Goal: Task Accomplishment & Management: Complete application form

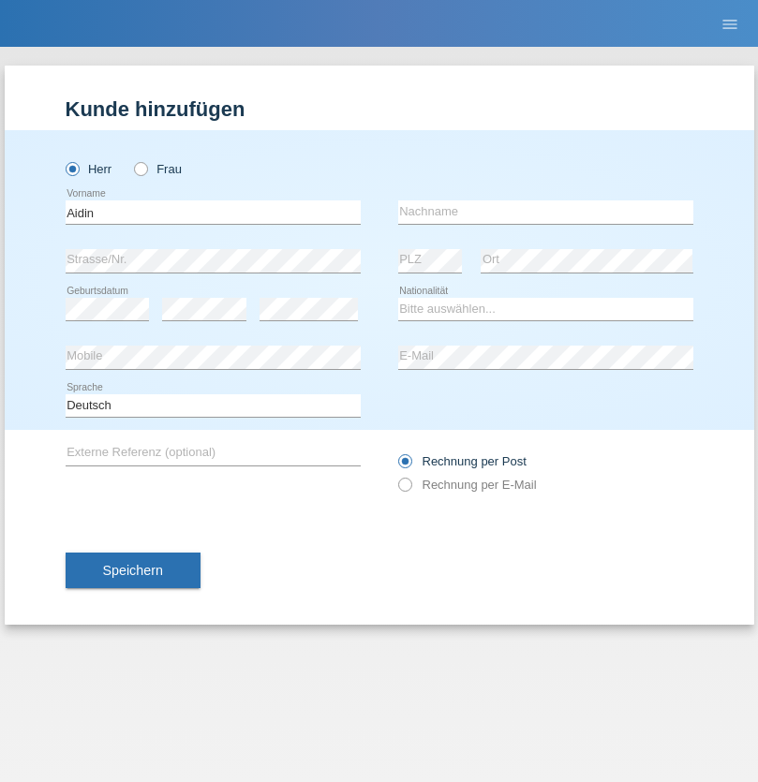
type input "Aidin"
click at [545, 212] on input "text" at bounding box center [545, 211] width 295 height 23
type input "Chasan"
select select "GR"
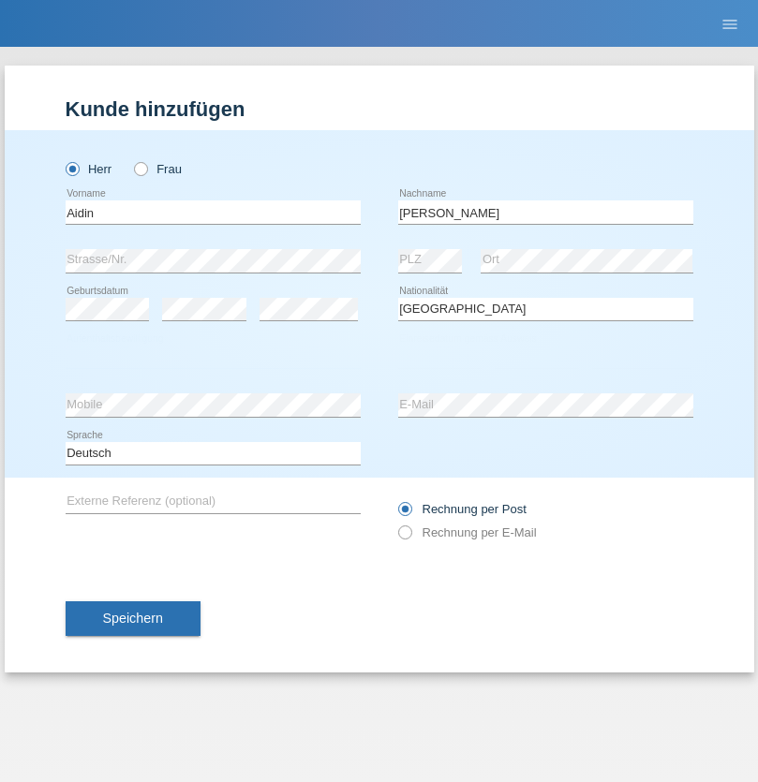
select select "C"
select select "28"
select select "08"
select select "2021"
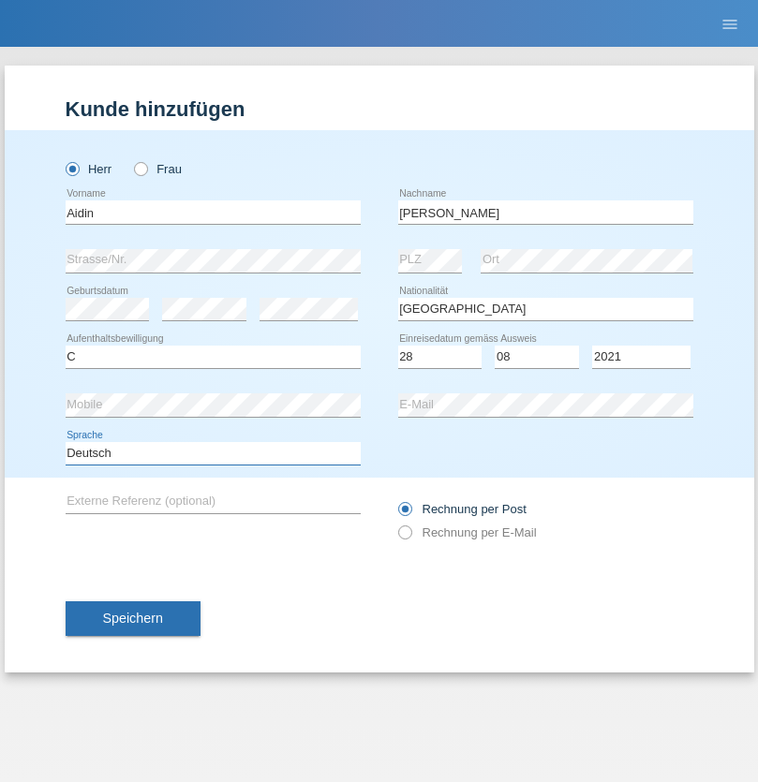
select select "en"
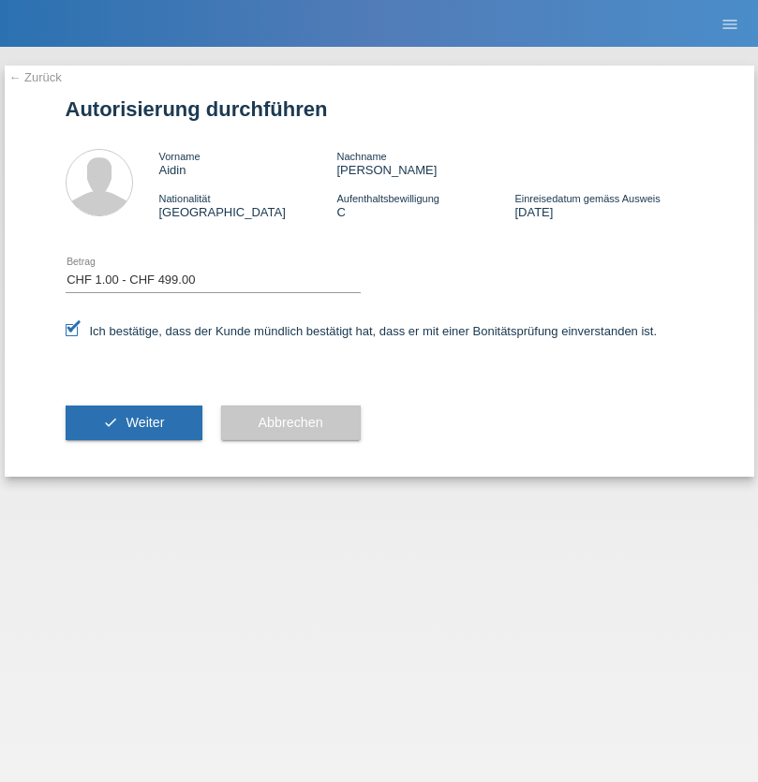
select select "1"
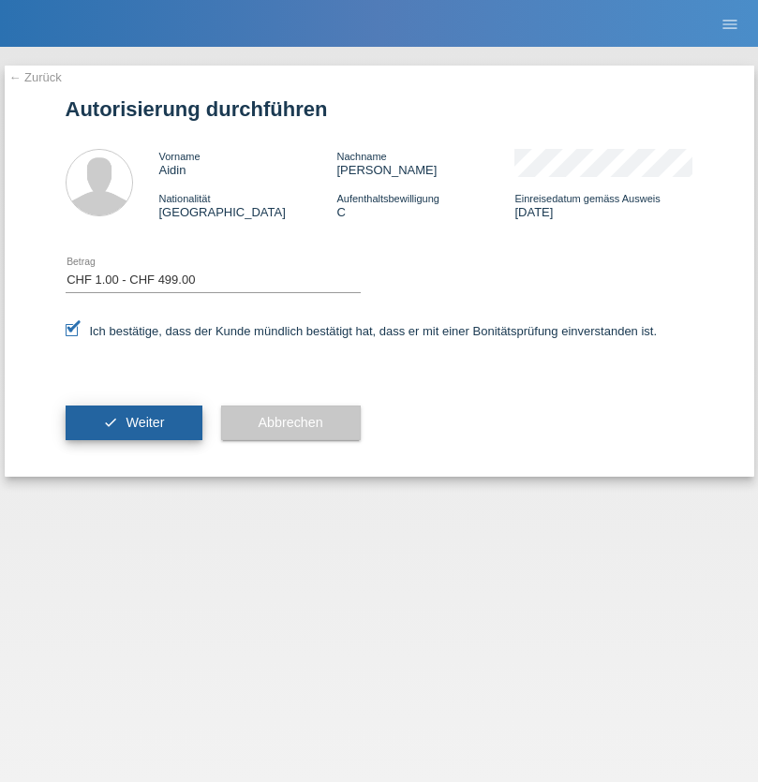
click at [133, 422] on span "Weiter" at bounding box center [145, 422] width 38 height 15
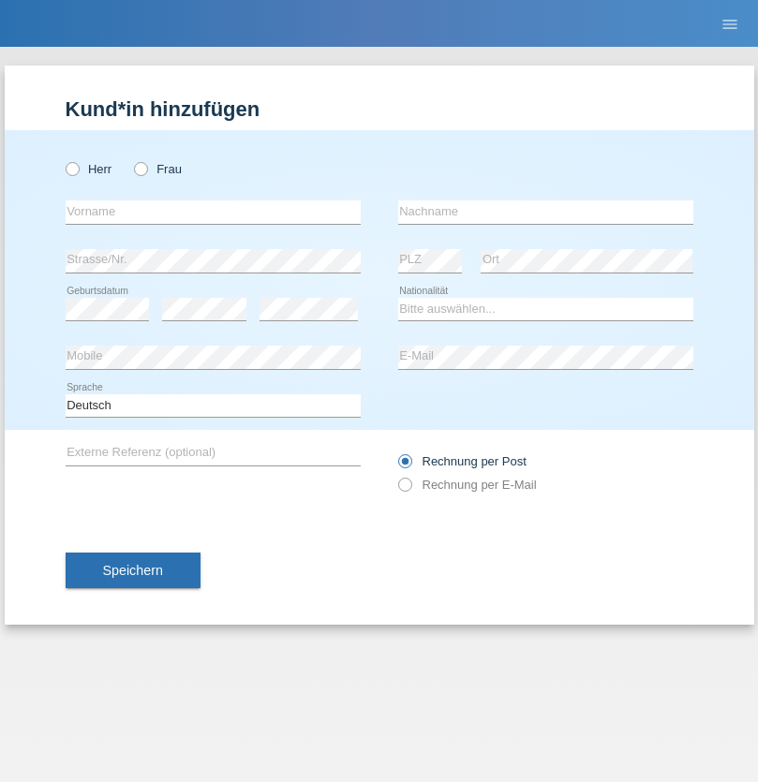
radio input "true"
click at [213, 212] on input "text" at bounding box center [213, 211] width 295 height 23
type input "[PERSON_NAME]"
click at [545, 212] on input "text" at bounding box center [545, 211] width 295 height 23
type input "Florin"
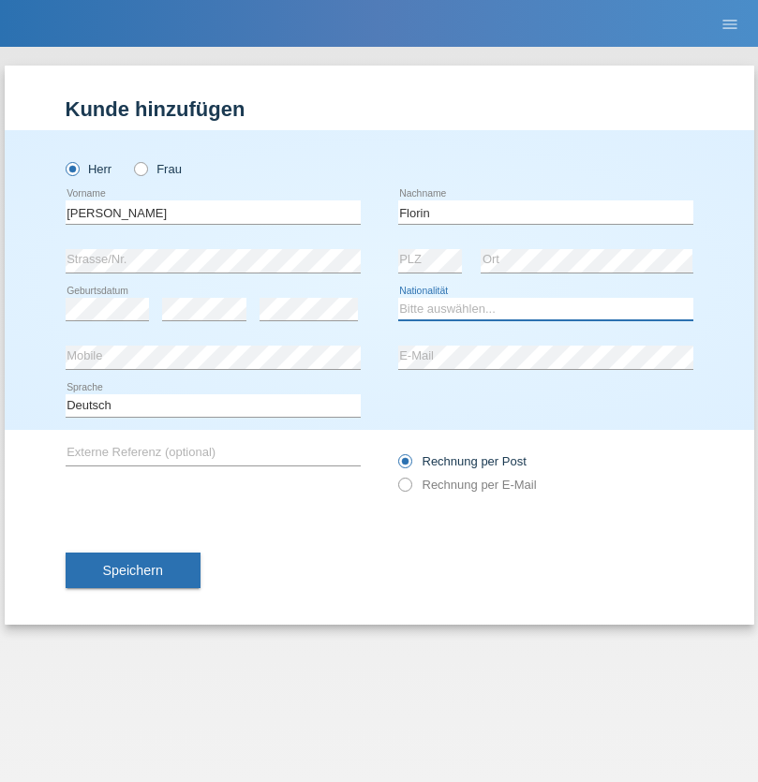
select select "RO"
select select "C"
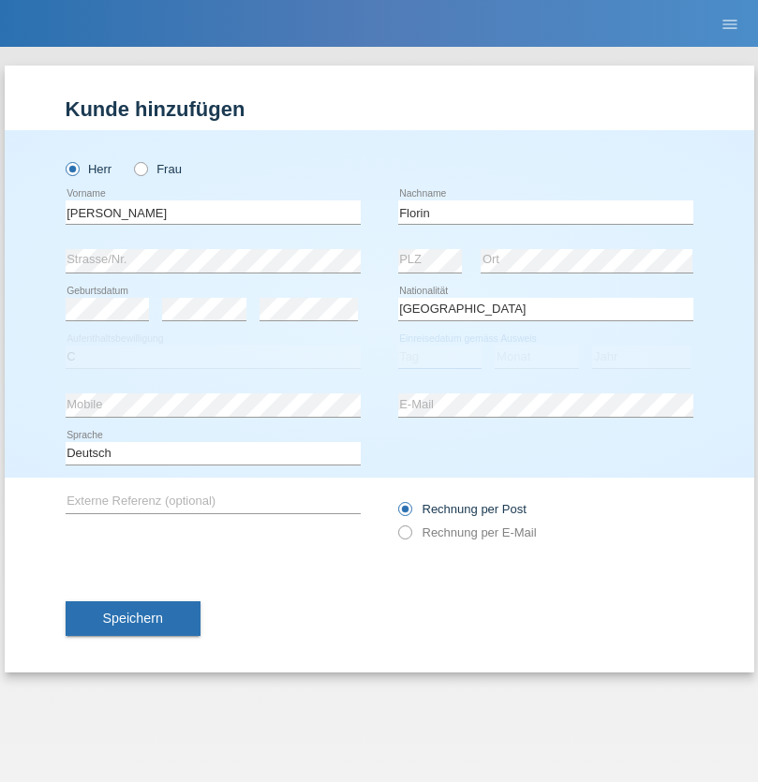
select select "29"
select select "02"
select select "2021"
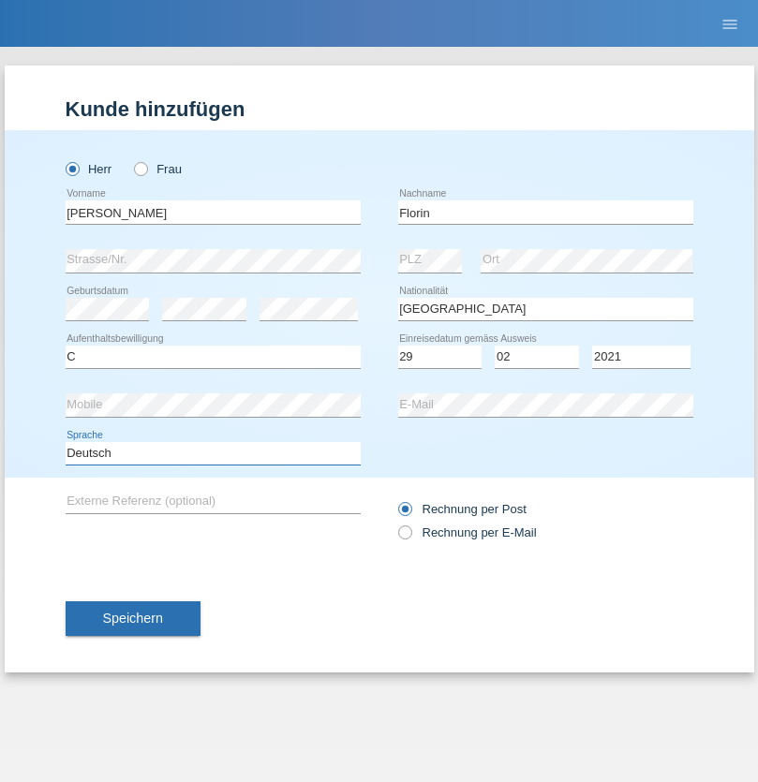
select select "en"
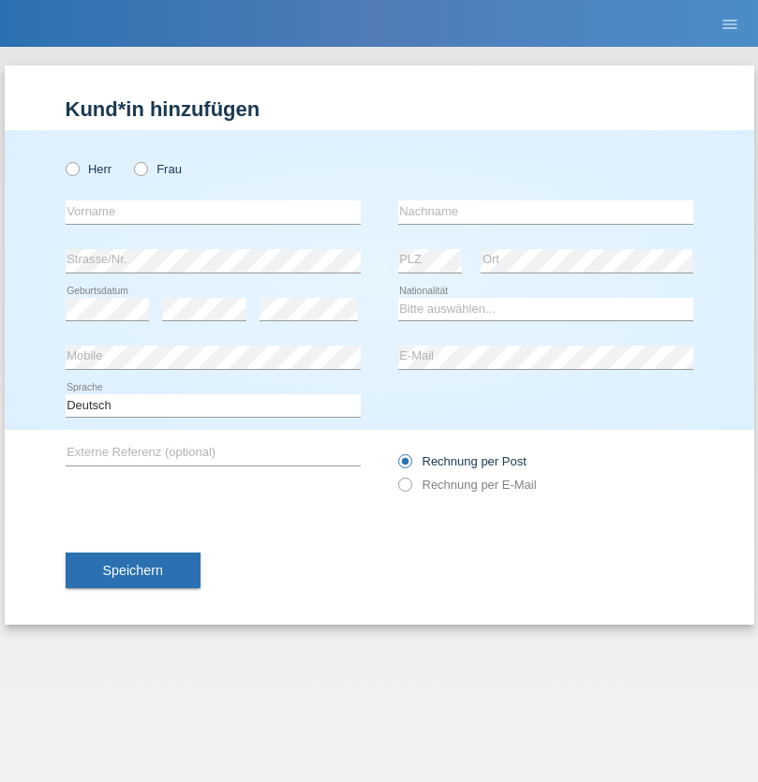
radio input "true"
click at [213, 212] on input "text" at bounding box center [213, 211] width 295 height 23
type input "Ruth"
click at [545, 212] on input "text" at bounding box center [545, 211] width 295 height 23
type input "Krebs"
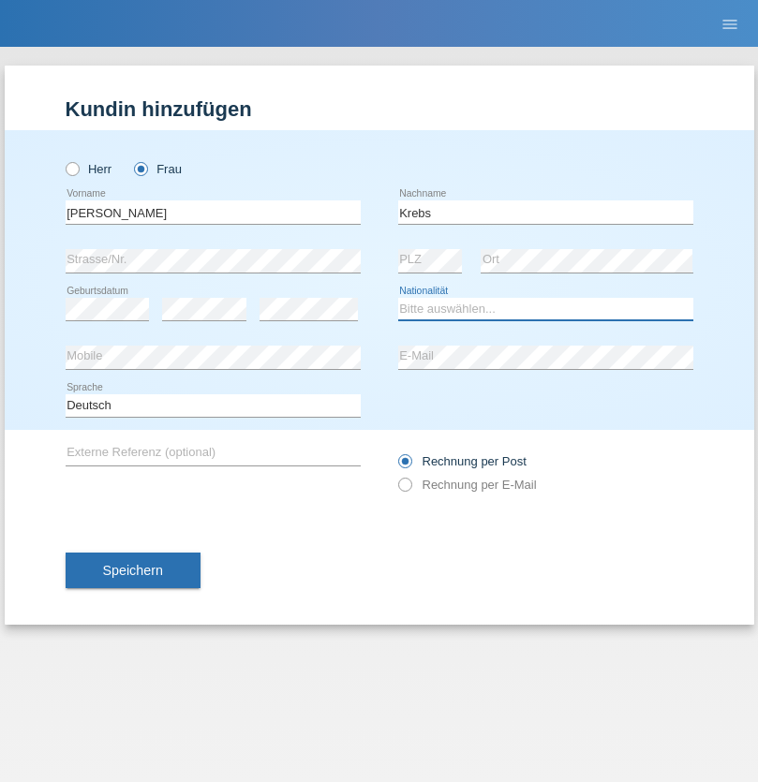
select select "CH"
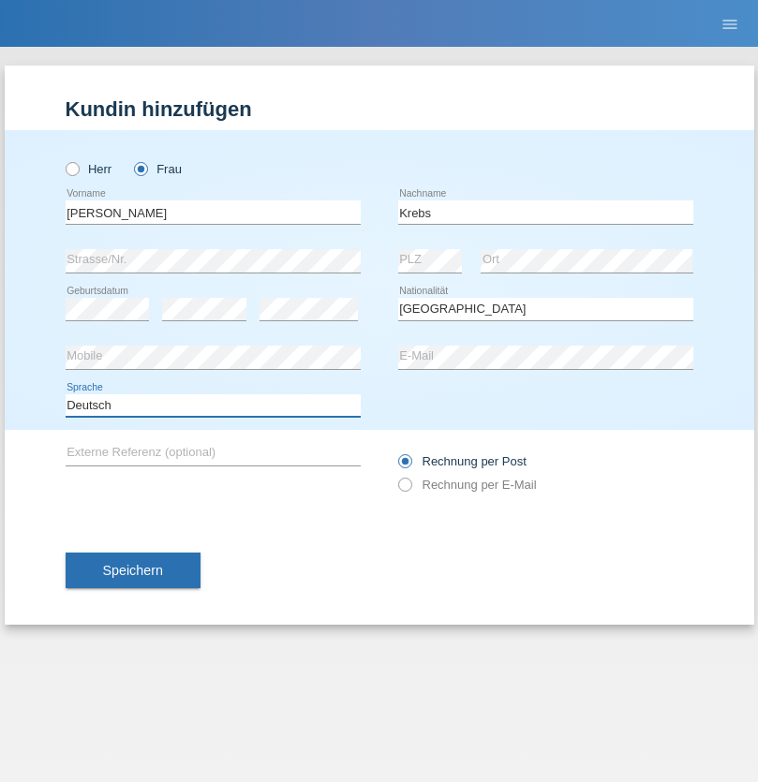
select select "en"
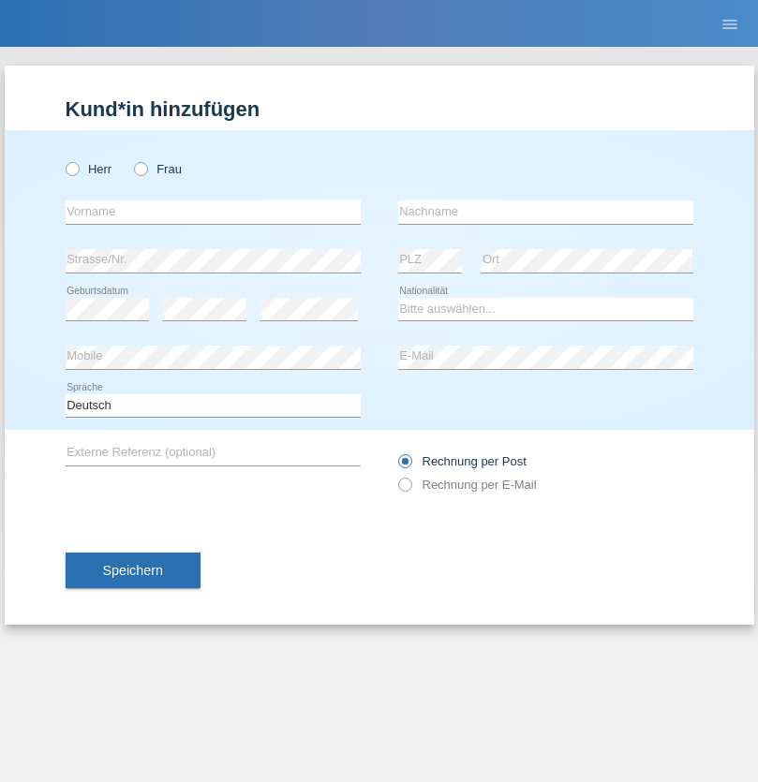
radio input "true"
click at [213, 212] on input "text" at bounding box center [213, 211] width 295 height 23
type input "Qovanaj"
click at [545, 212] on input "text" at bounding box center [545, 211] width 295 height 23
type input "Shaban"
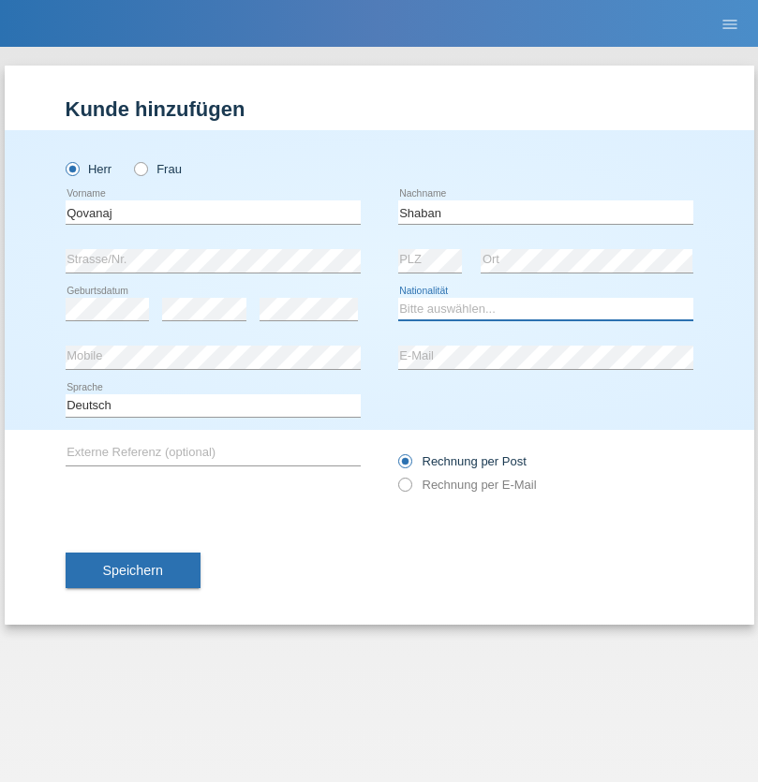
select select "CH"
radio input "true"
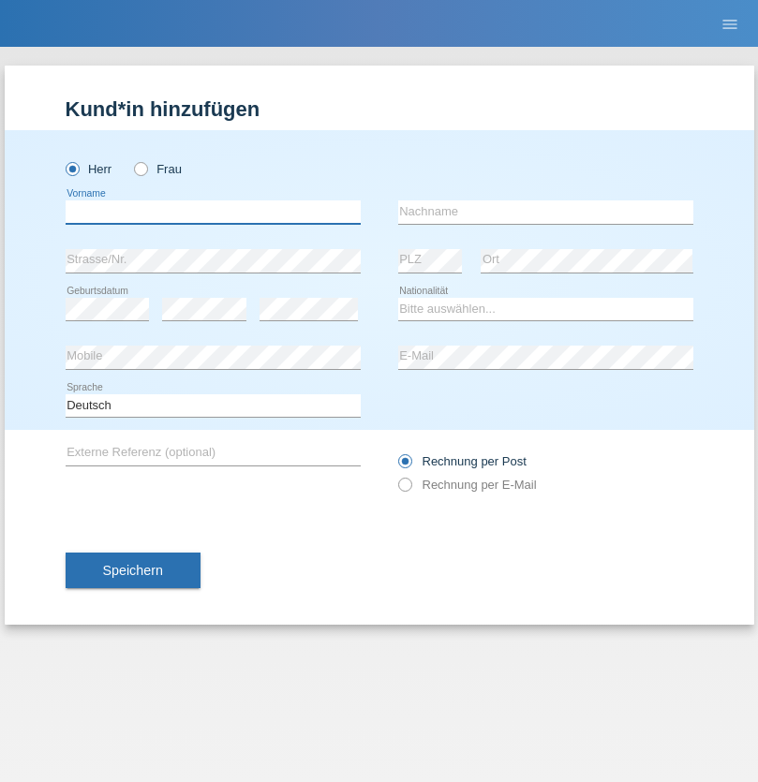
click at [213, 212] on input "text" at bounding box center [213, 211] width 295 height 23
type input "Marian"
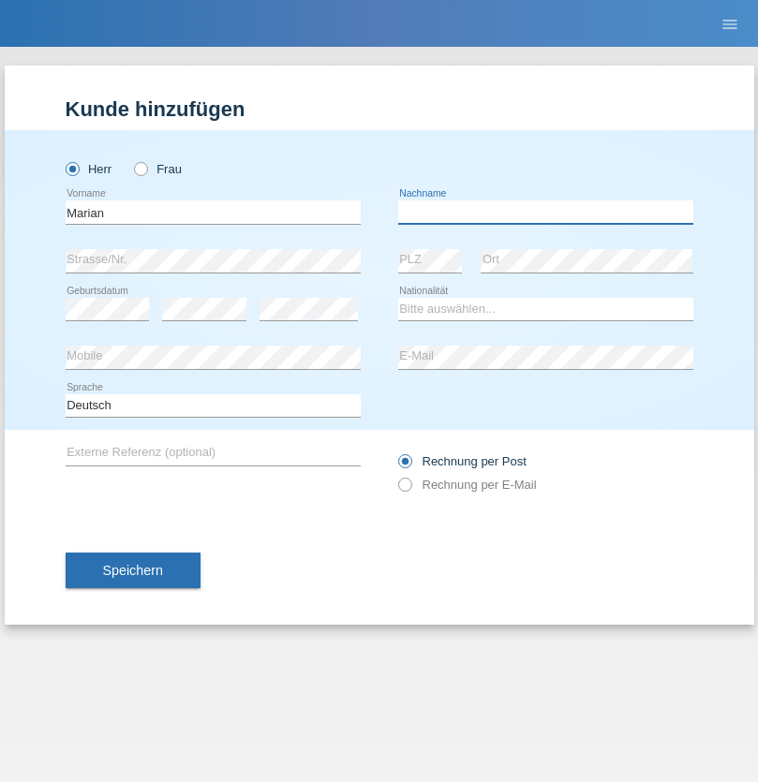
click at [545, 212] on input "text" at bounding box center [545, 211] width 295 height 23
type input "Matusa"
select select "RO"
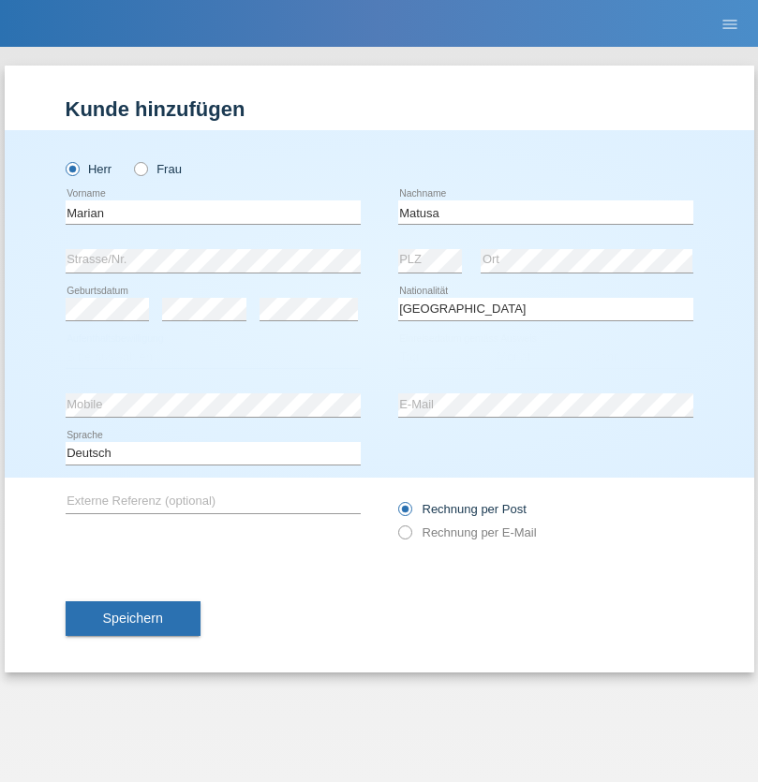
select select "C"
select select "01"
select select "06"
select select "2016"
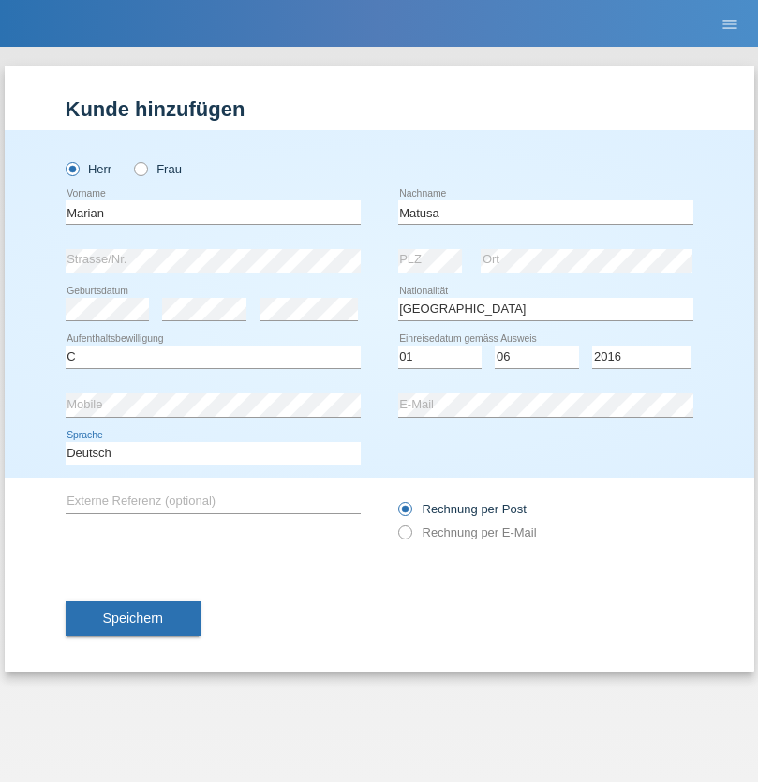
select select "en"
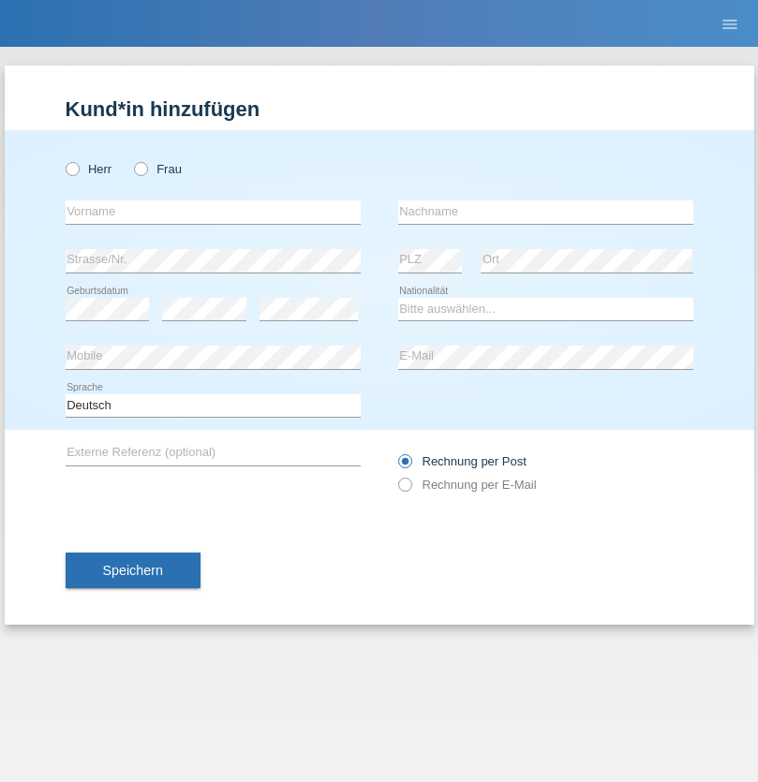
radio input "true"
click at [213, 212] on input "text" at bounding box center [213, 211] width 295 height 23
type input "Marco"
click at [545, 212] on input "text" at bounding box center [545, 211] width 295 height 23
type input "Weinlein"
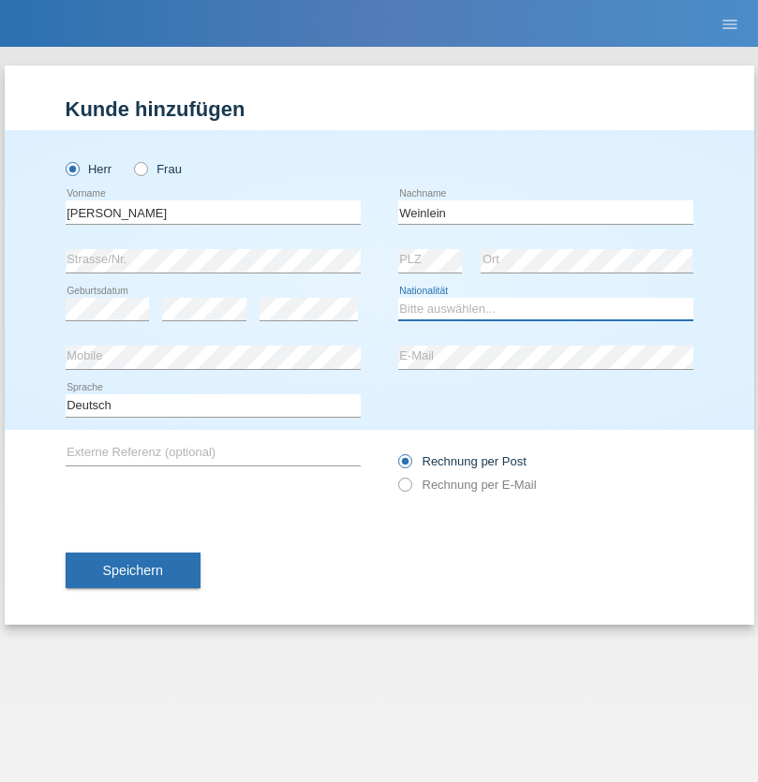
select select "CH"
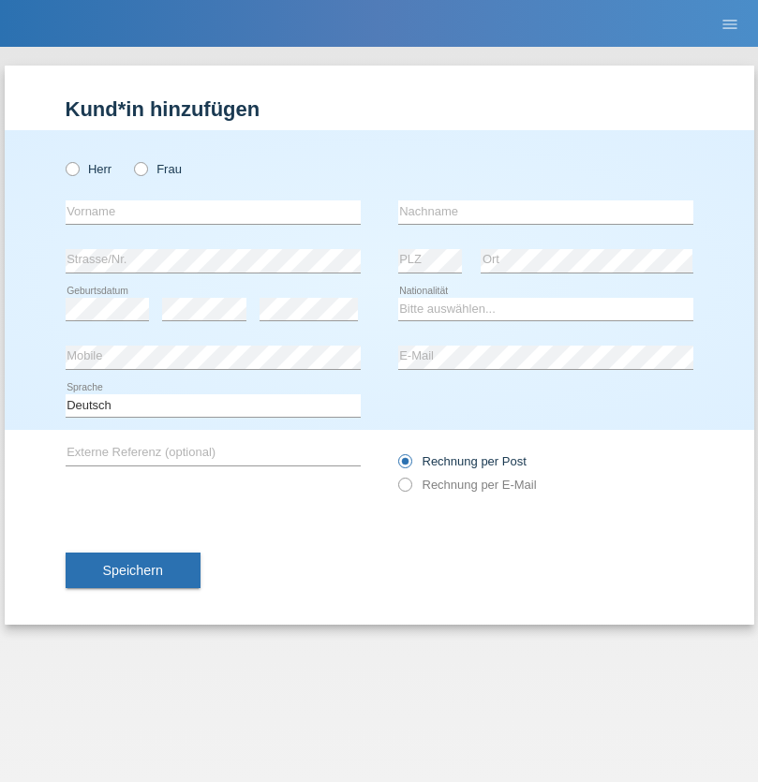
radio input "true"
click at [213, 212] on input "text" at bounding box center [213, 211] width 295 height 23
type input "Jashari lmeri"
click at [545, 212] on input "text" at bounding box center [545, 211] width 295 height 23
type input "Rabije"
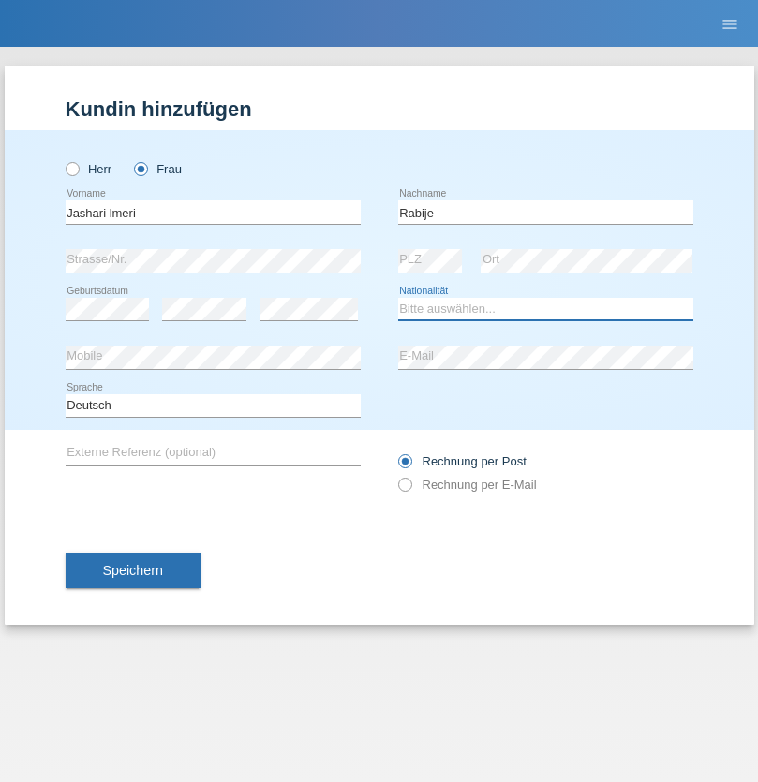
select select "CH"
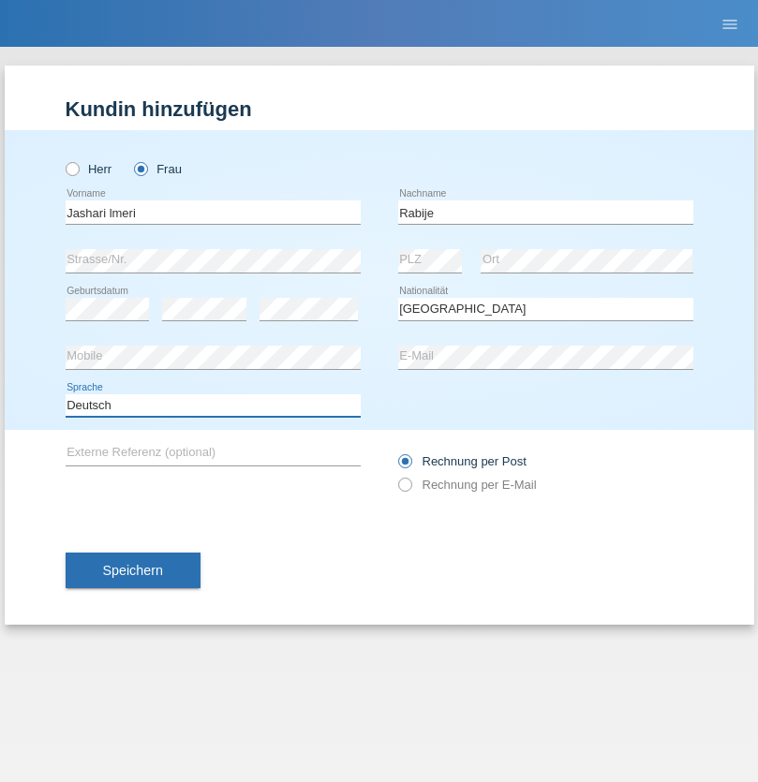
select select "en"
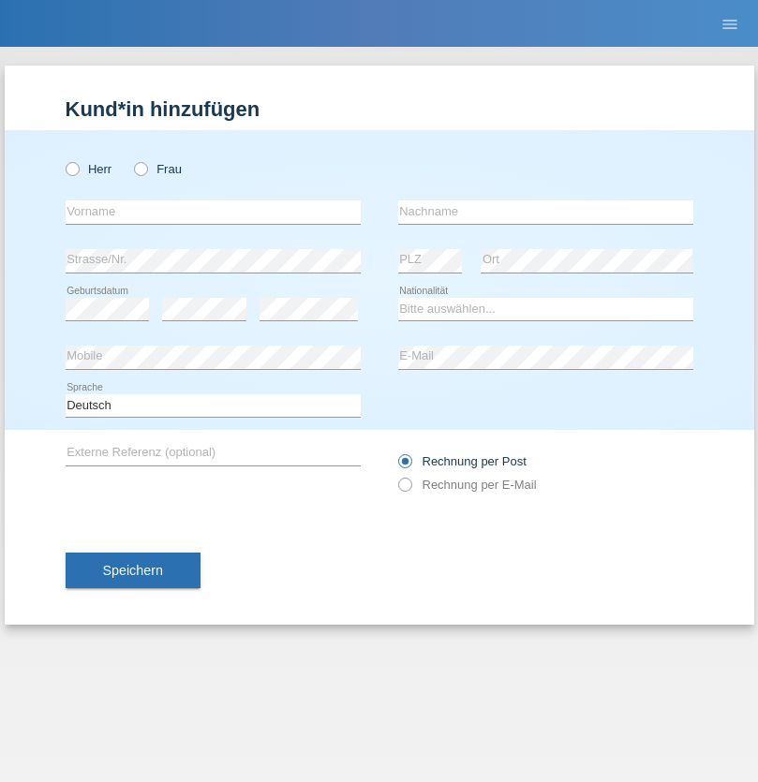
radio input "true"
click at [213, 212] on input "text" at bounding box center [213, 211] width 295 height 23
type input "firat"
click at [545, 212] on input "text" at bounding box center [545, 211] width 295 height 23
type input "kara"
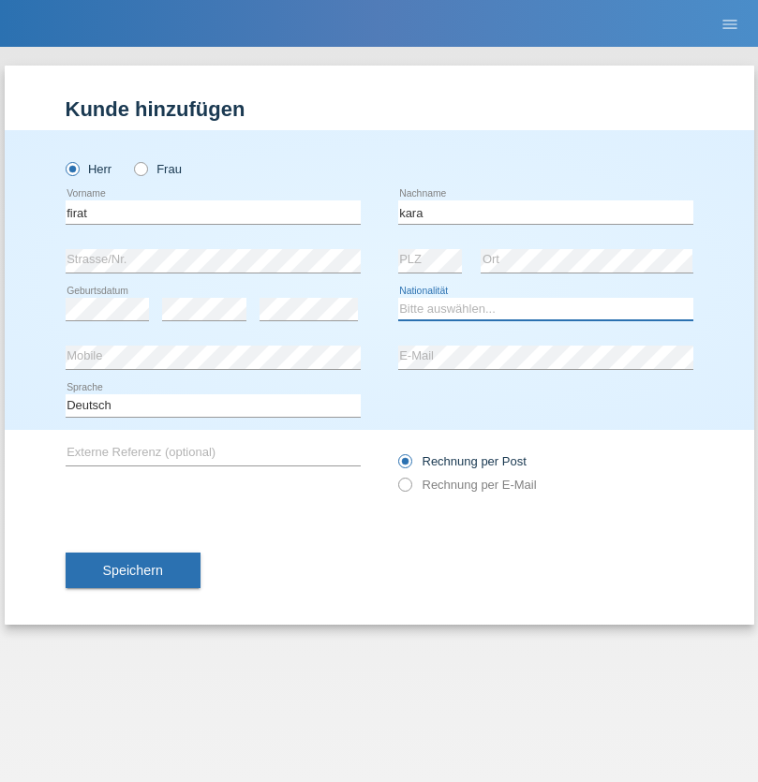
select select "CH"
radio input "true"
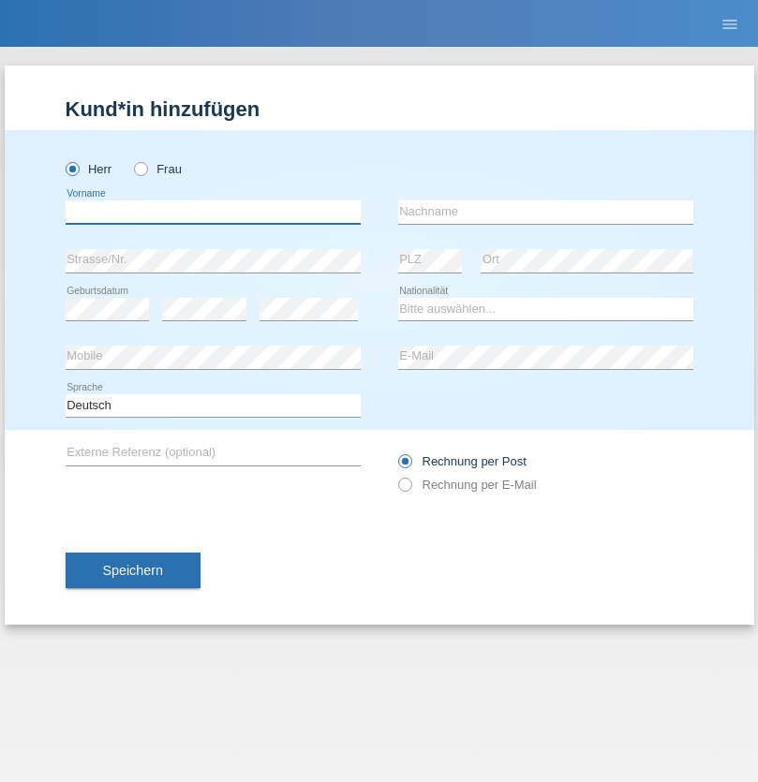
click at [213, 212] on input "text" at bounding box center [213, 211] width 295 height 23
type input "Gigov"
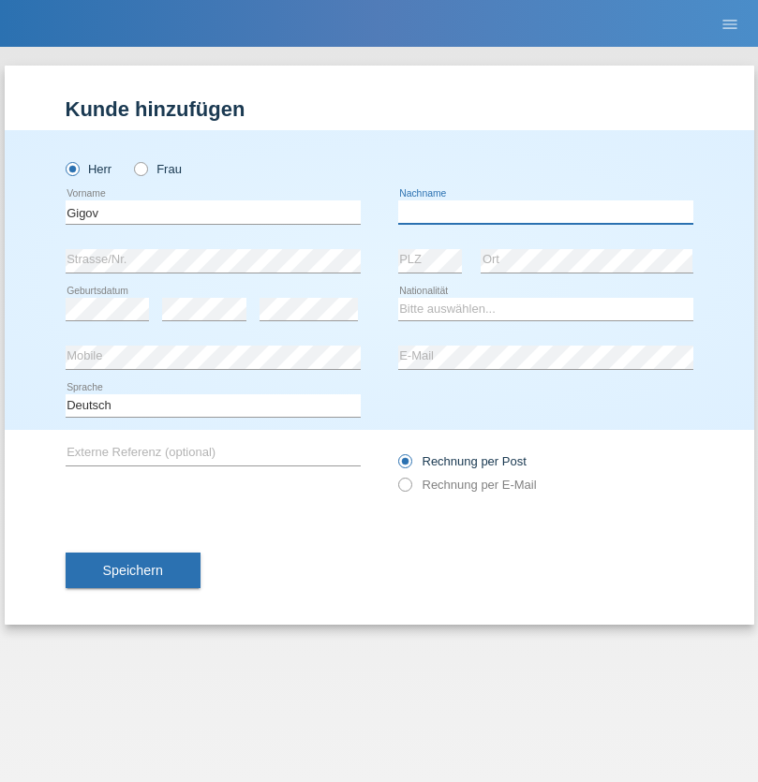
click at [545, 212] on input "text" at bounding box center [545, 211] width 295 height 23
type input "Zhan"
select select "BG"
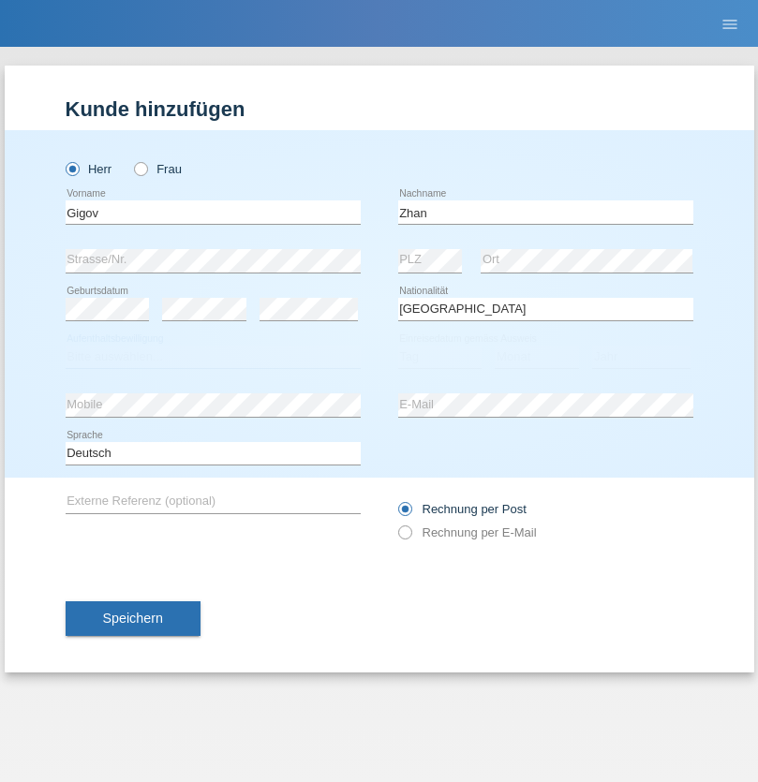
select select "C"
select select "23"
select select "10"
select select "2021"
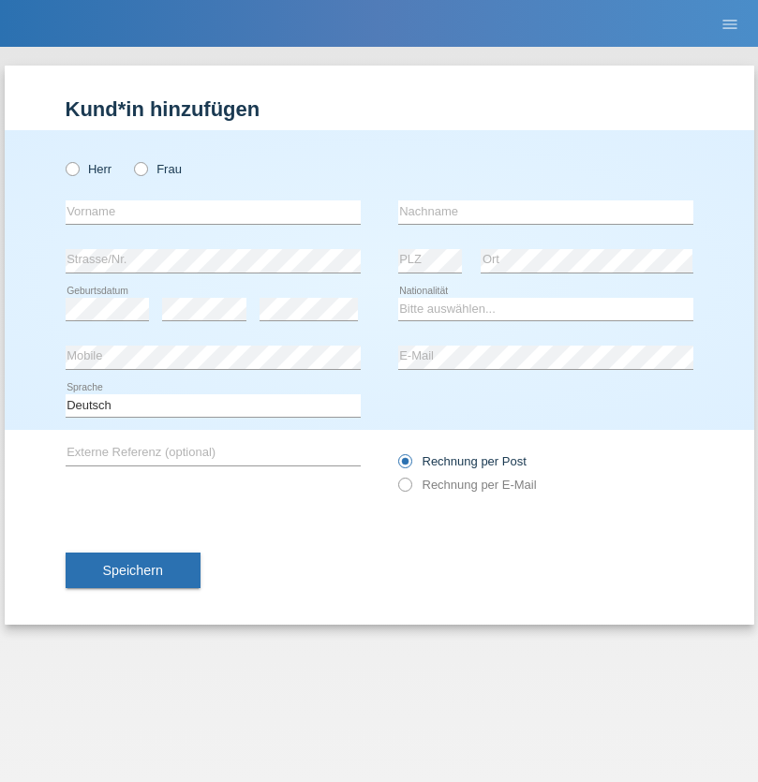
radio input "true"
click at [213, 212] on input "text" at bounding box center [213, 211] width 295 height 23
type input "Amand"
click at [545, 212] on input "text" at bounding box center [545, 211] width 295 height 23
type input "Pires"
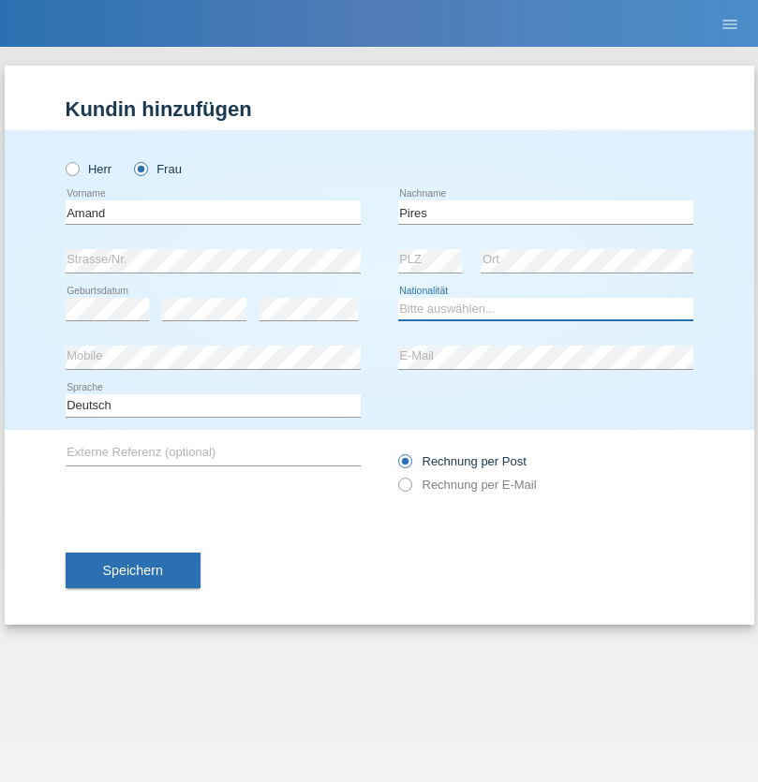
select select "CH"
radio input "true"
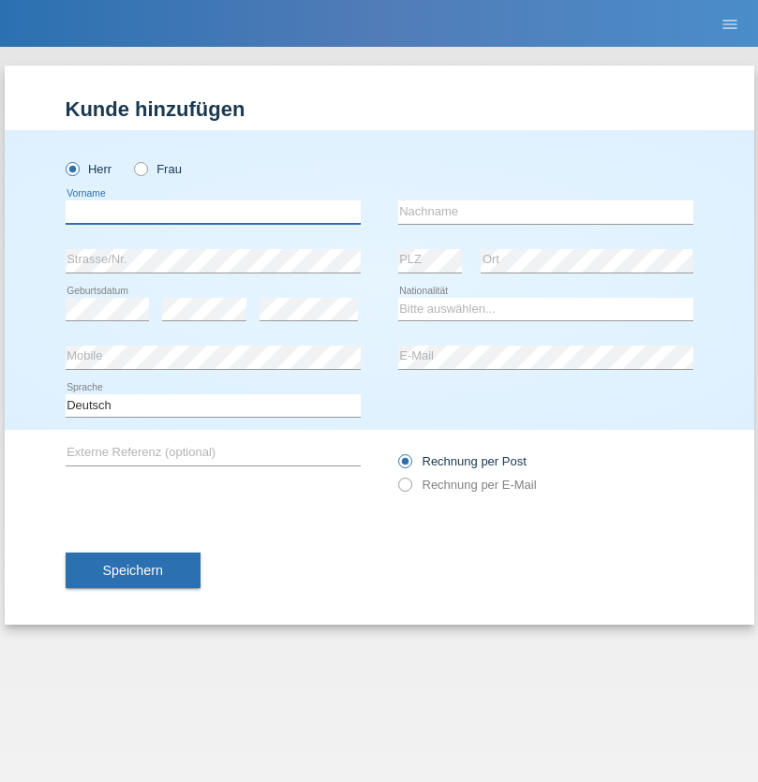
click at [213, 212] on input "text" at bounding box center [213, 211] width 295 height 23
type input "Anwar"
click at [545, 212] on input "text" at bounding box center [545, 211] width 295 height 23
type input "Saidi"
select select "CH"
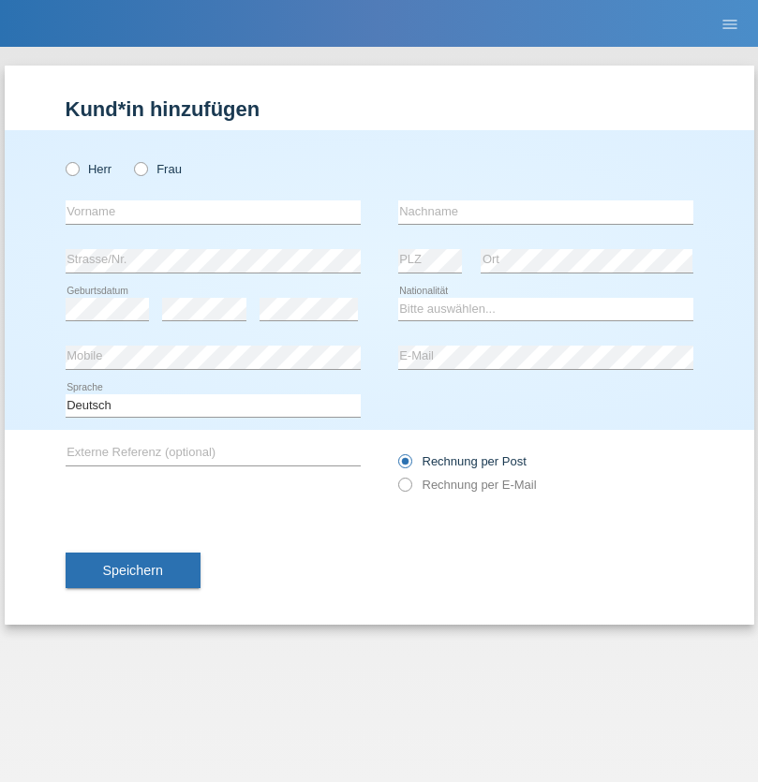
radio input "true"
click at [213, 212] on input "text" at bounding box center [213, 211] width 295 height 23
type input "Matusa"
click at [545, 212] on input "text" at bounding box center [545, 211] width 295 height 23
type input "Marian valentin"
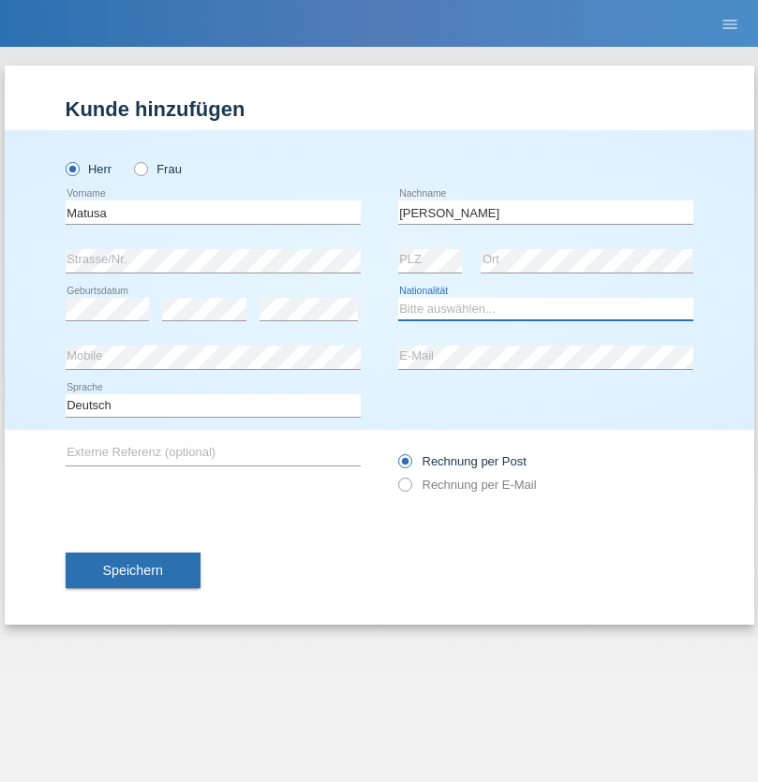
select select "OM"
select select "C"
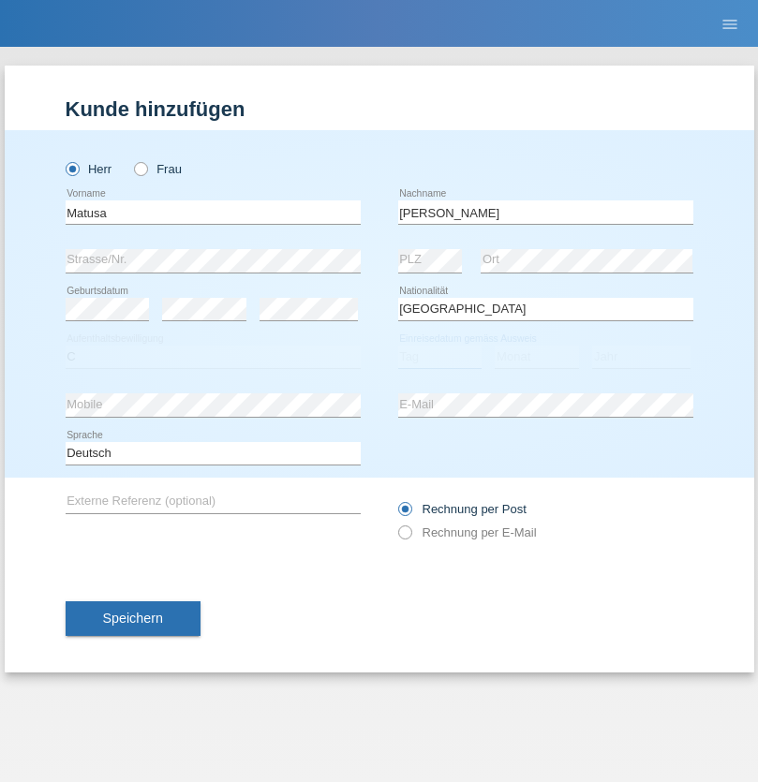
select select "01"
select select "06"
select select "2016"
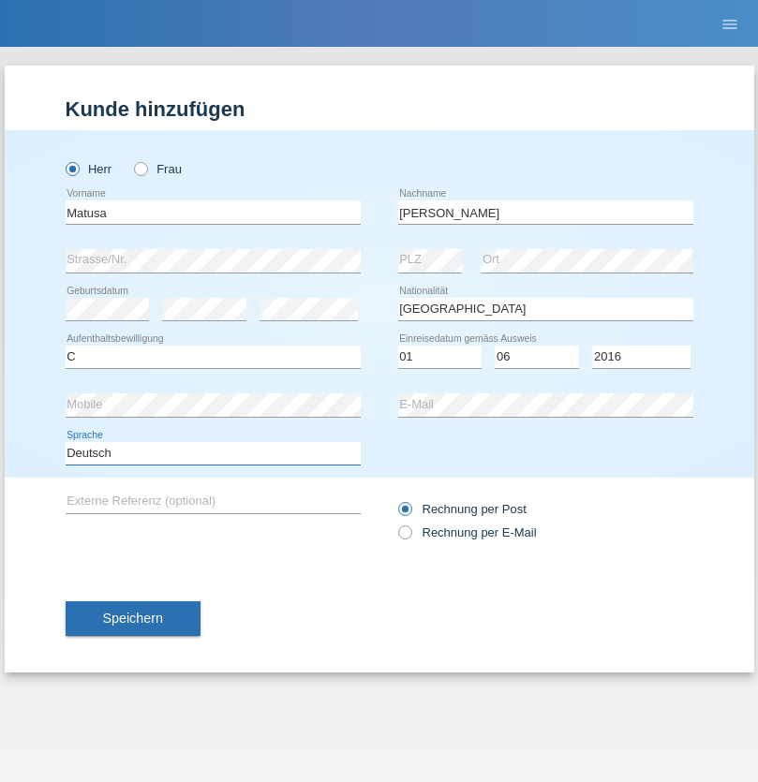
select select "en"
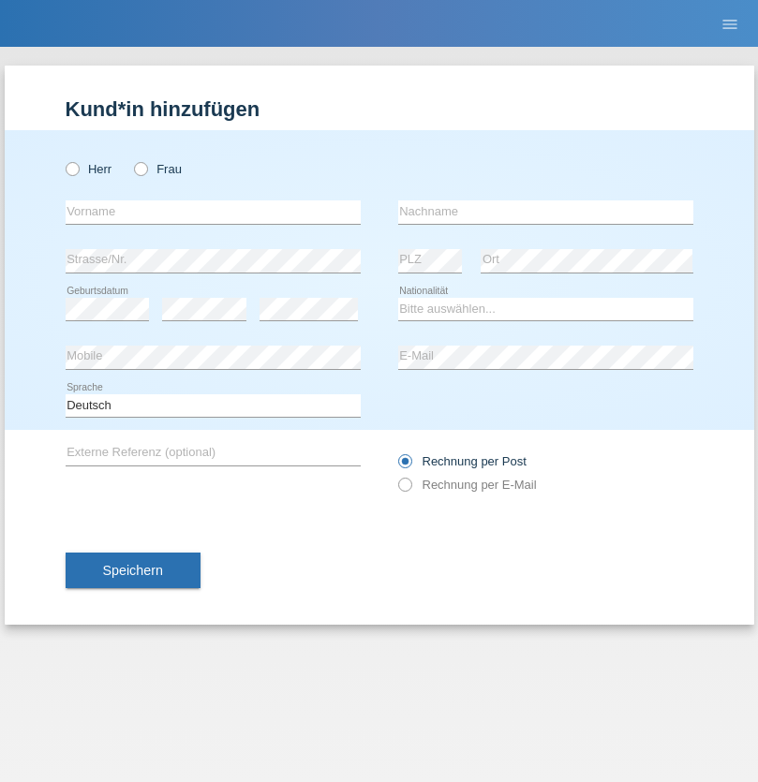
radio input "true"
click at [213, 212] on input "text" at bounding box center [213, 211] width 295 height 23
type input "Edinson Maurício"
click at [545, 212] on input "text" at bounding box center [545, 211] width 295 height 23
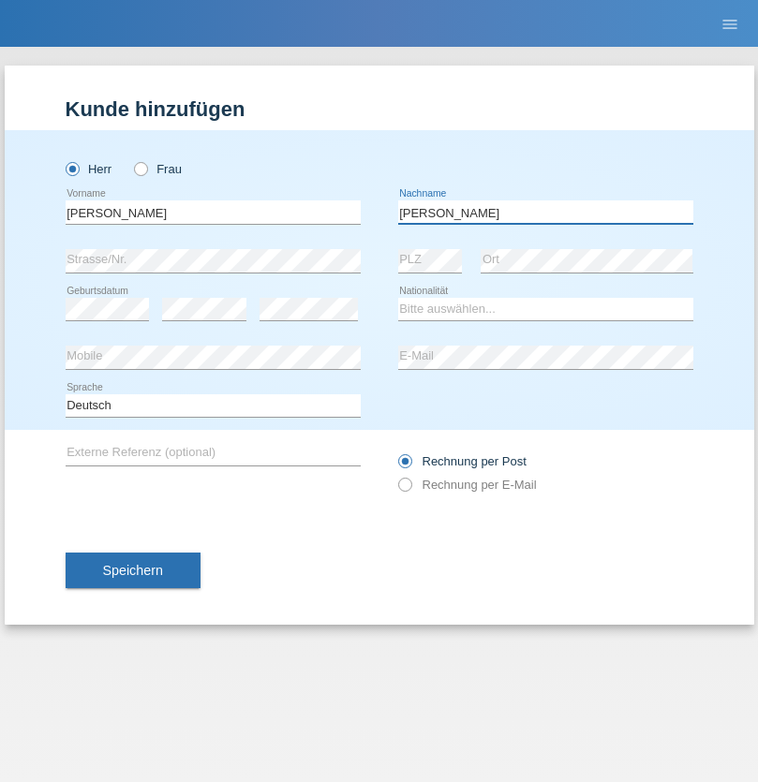
type input "Branquinho Alexander"
select select "PT"
select select "C"
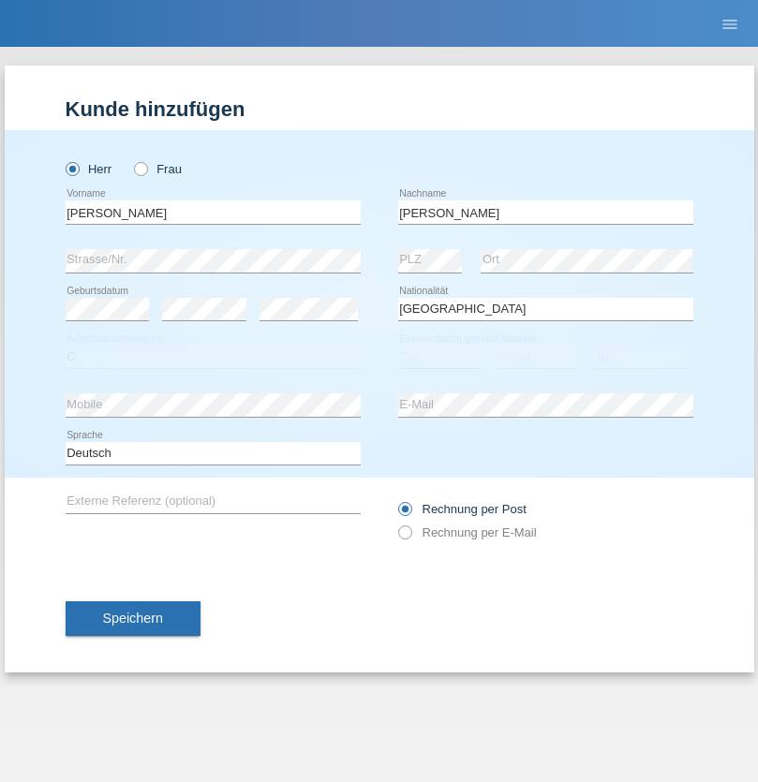
select select "23"
select select "08"
select select "2021"
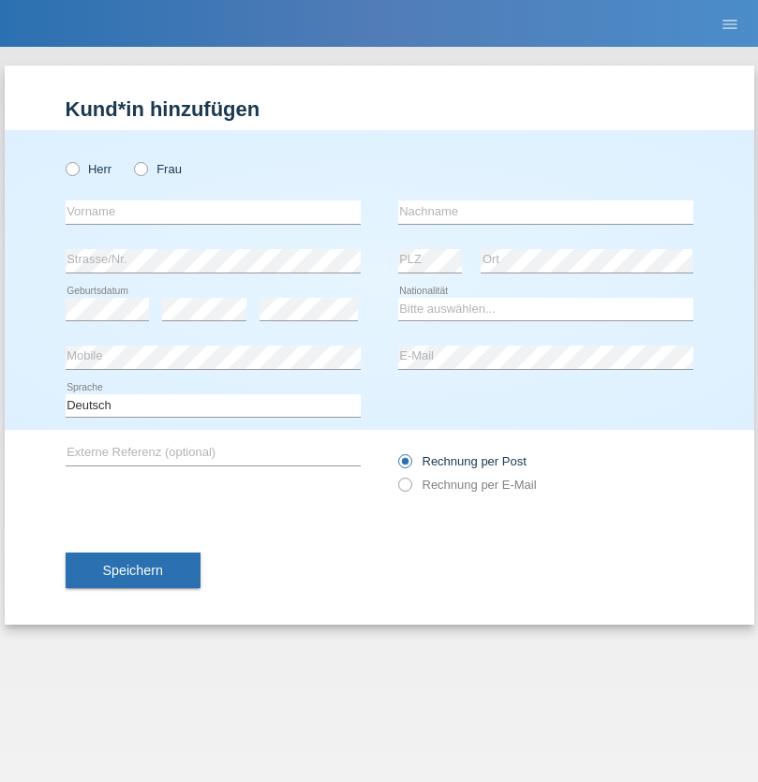
radio input "true"
click at [213, 212] on input "text" at bounding box center [213, 211] width 295 height 23
type input "Luca"
click at [545, 212] on input "text" at bounding box center [545, 211] width 295 height 23
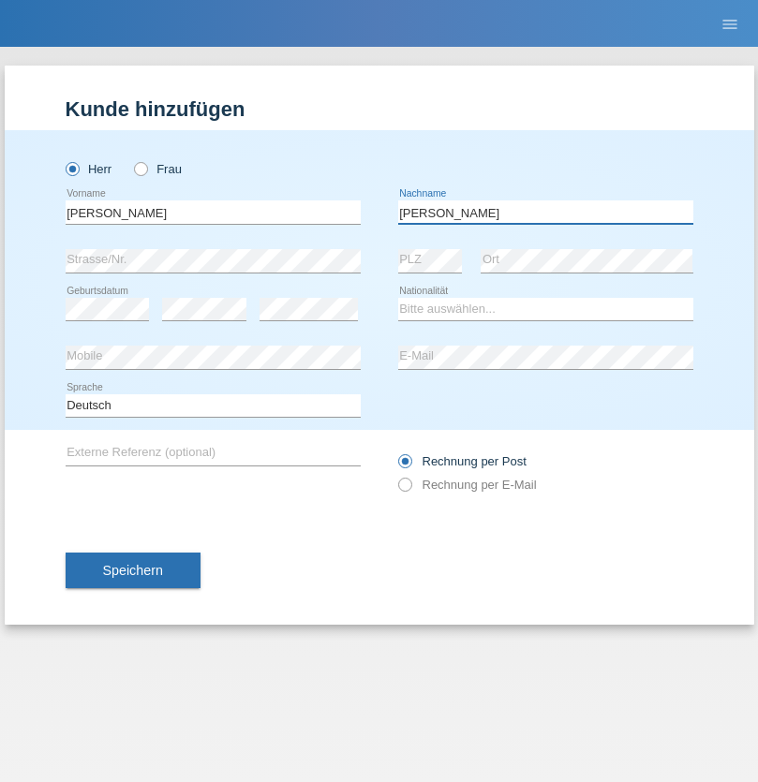
type input "Meier"
select select "CH"
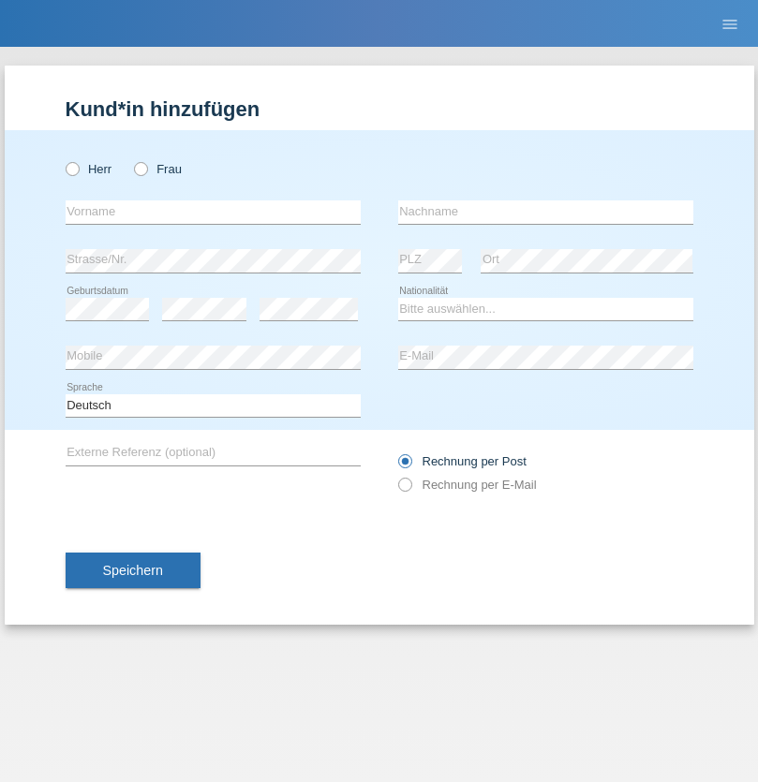
radio input "true"
click at [213, 212] on input "text" at bounding box center [213, 211] width 295 height 23
type input "Szilvia"
click at [545, 212] on input "text" at bounding box center [545, 211] width 295 height 23
type input "Olakh"
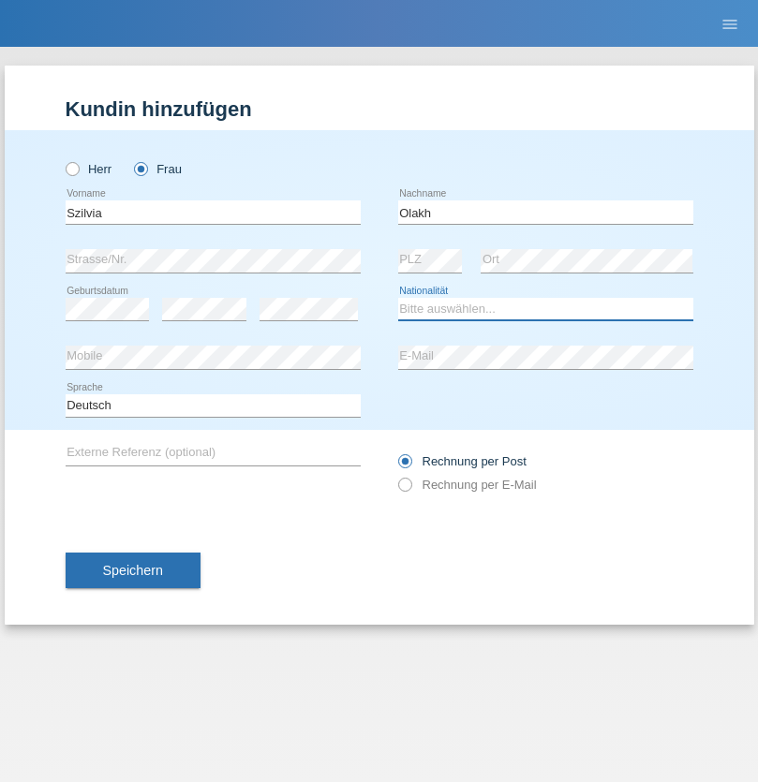
select select "UA"
select select "C"
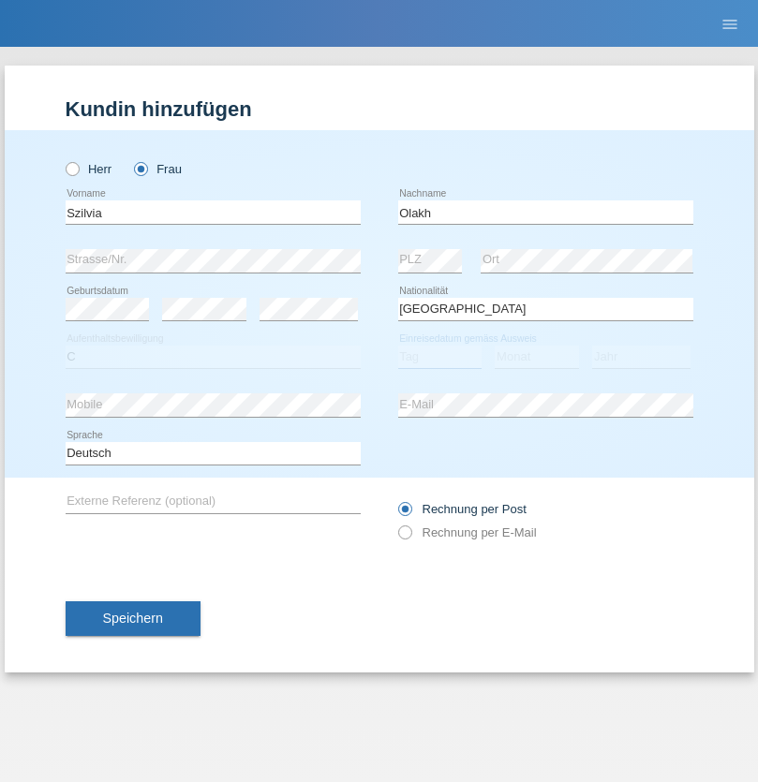
select select "15"
select select "09"
select select "2021"
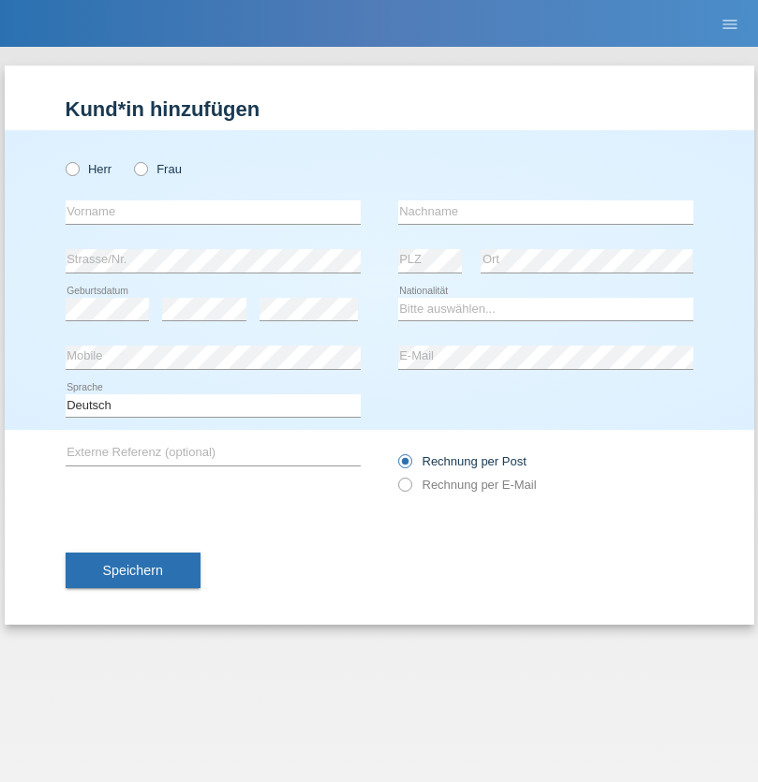
radio input "true"
click at [213, 212] on input "text" at bounding box center [213, 211] width 295 height 23
type input "Asrit"
click at [545, 212] on input "text" at bounding box center [545, 211] width 295 height 23
type input "Kupa"
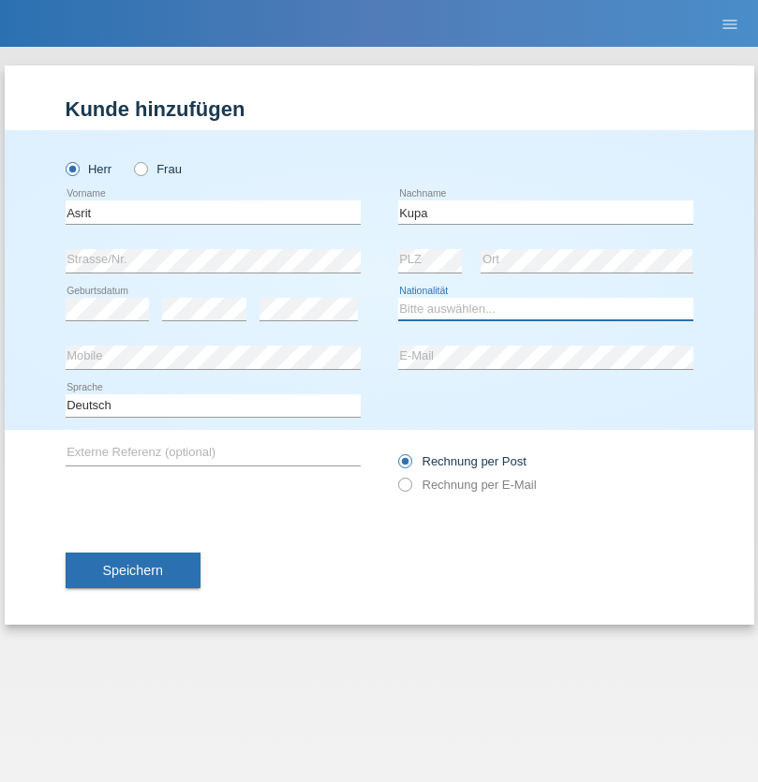
select select "MK"
select select "C"
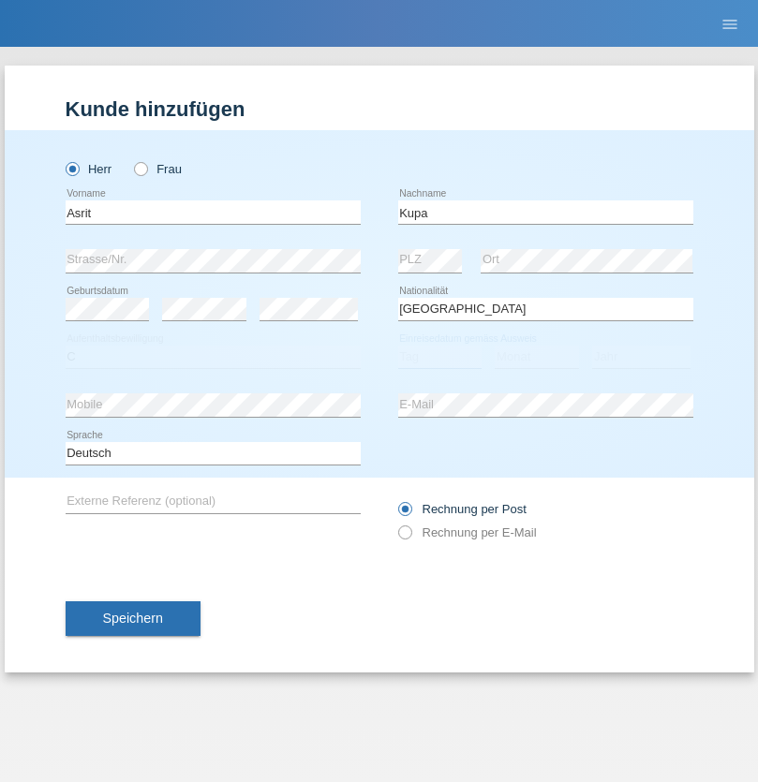
select select "27"
select select "05"
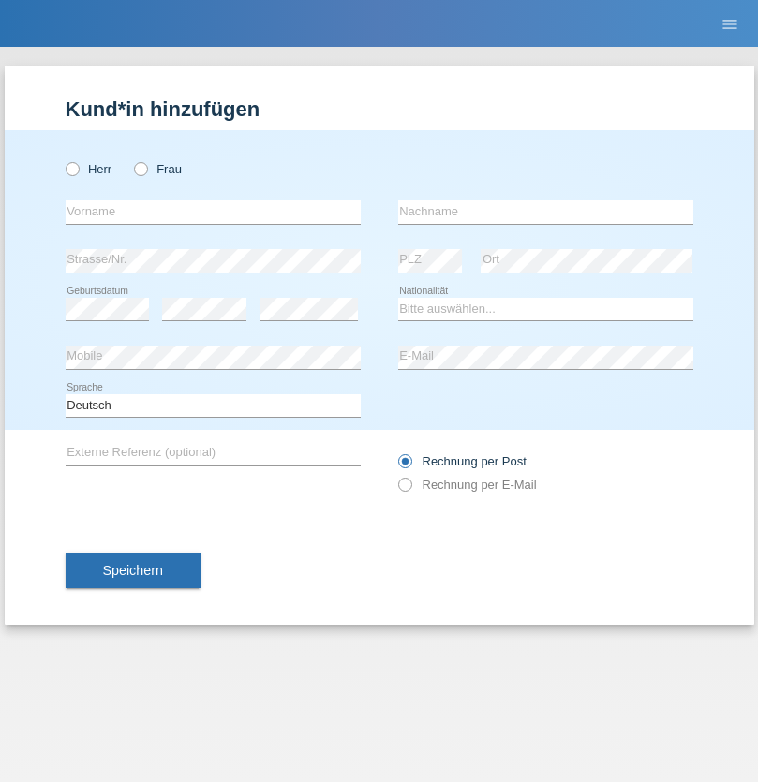
radio input "true"
click at [213, 212] on input "text" at bounding box center [213, 211] width 295 height 23
type input "[PERSON_NAME]"
click at [545, 212] on input "text" at bounding box center [545, 211] width 295 height 23
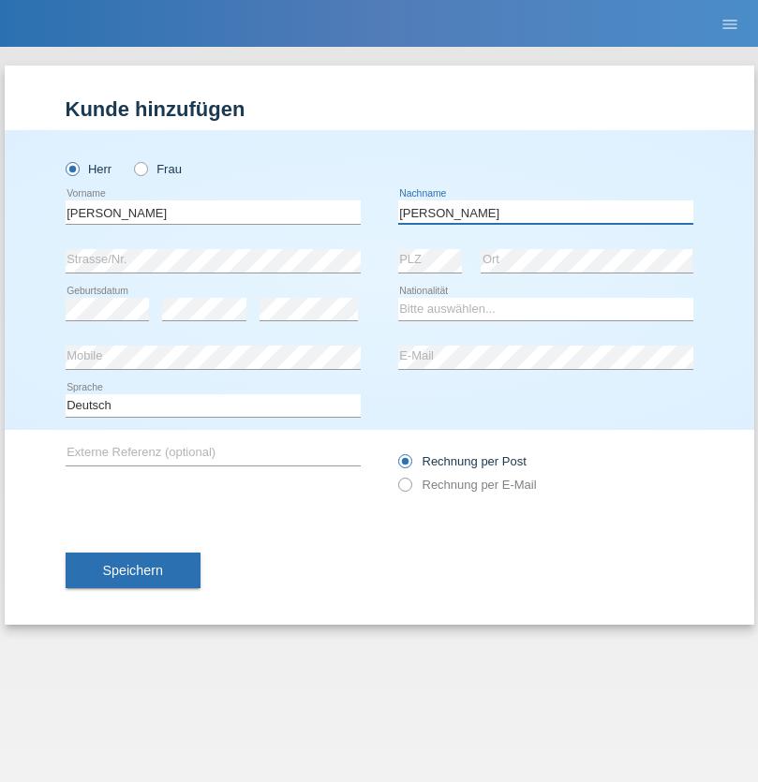
type input "[PERSON_NAME]"
select select "SY"
select select "C"
select select "15"
select select "09"
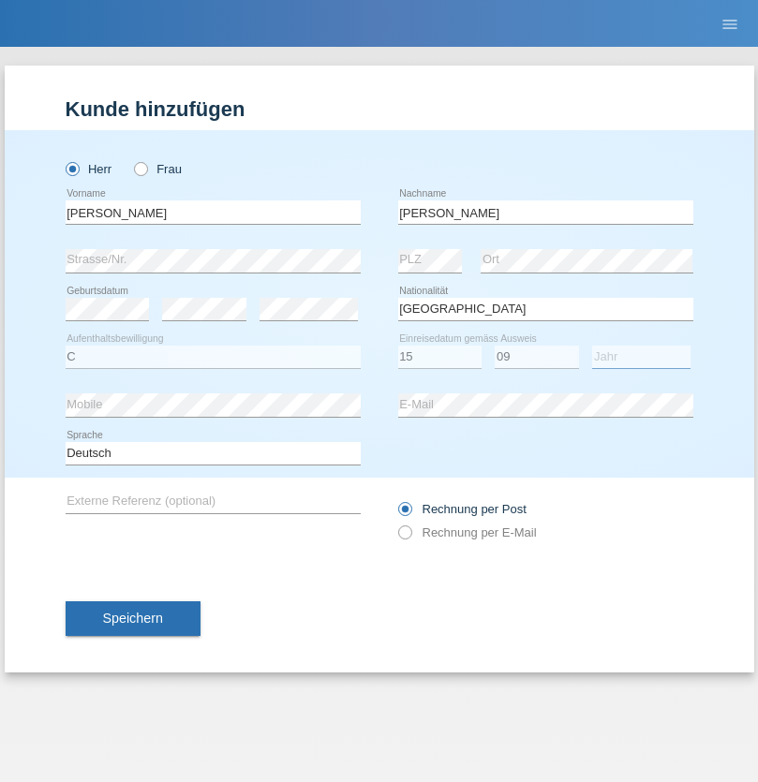
select select "2021"
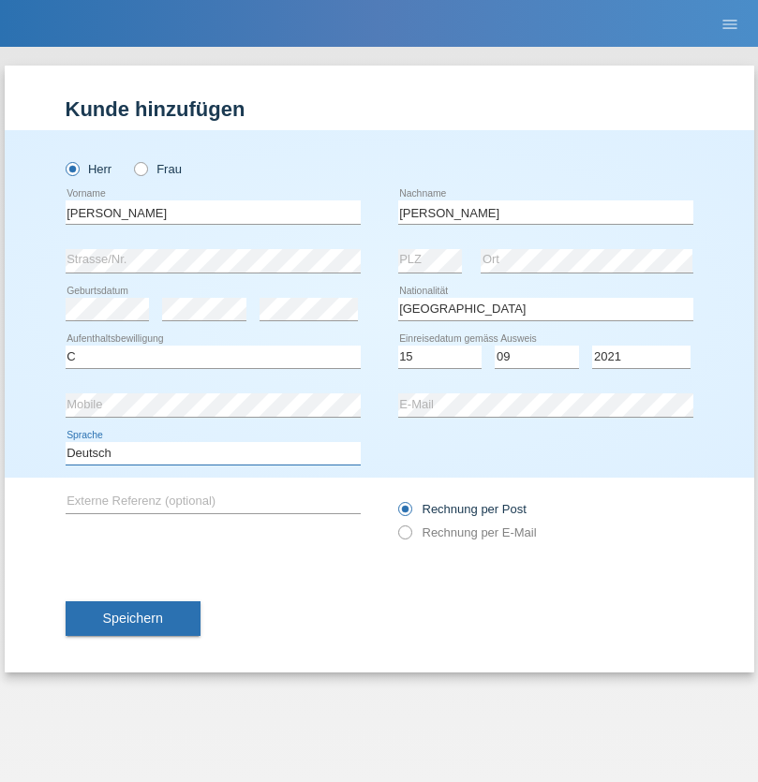
select select "en"
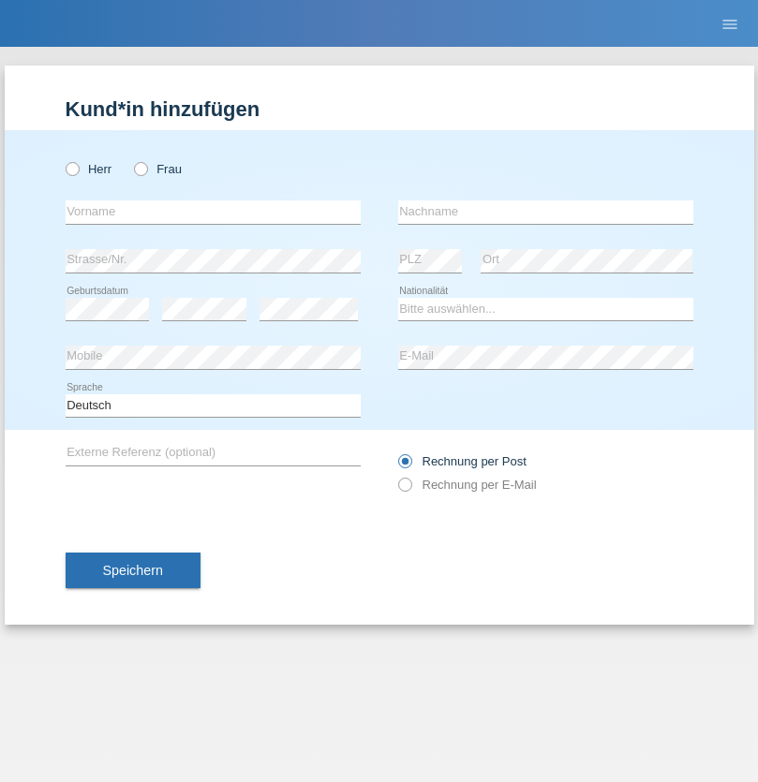
radio input "true"
select select "CH"
radio input "true"
click at [213, 212] on input "text" at bounding box center [213, 211] width 295 height 23
type input "[PERSON_NAME]"
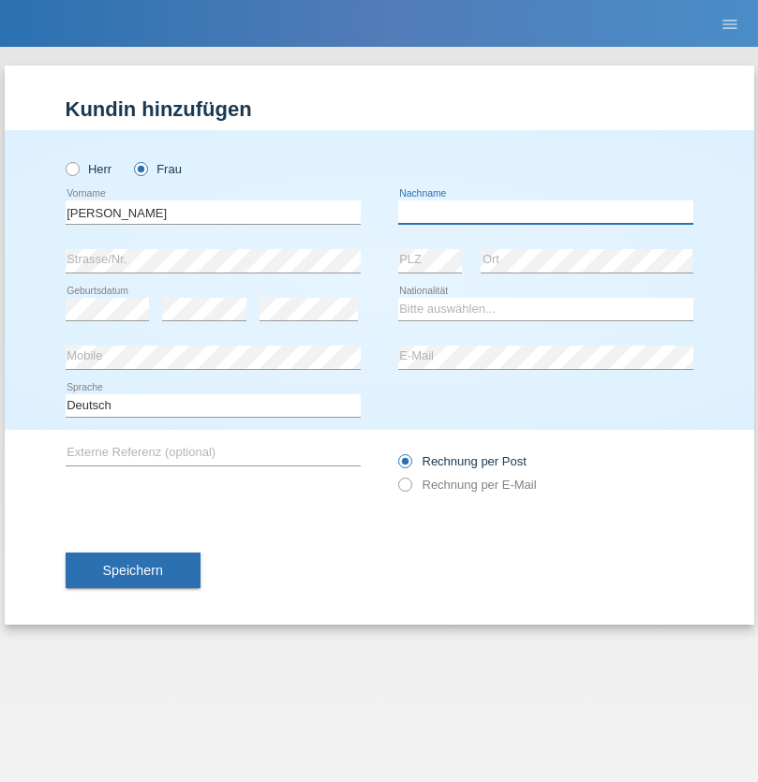
click at [545, 212] on input "text" at bounding box center [545, 211] width 295 height 23
type input "Bacic"
select select "CH"
